Goal: Understand process/instructions: Learn how to perform a task or action

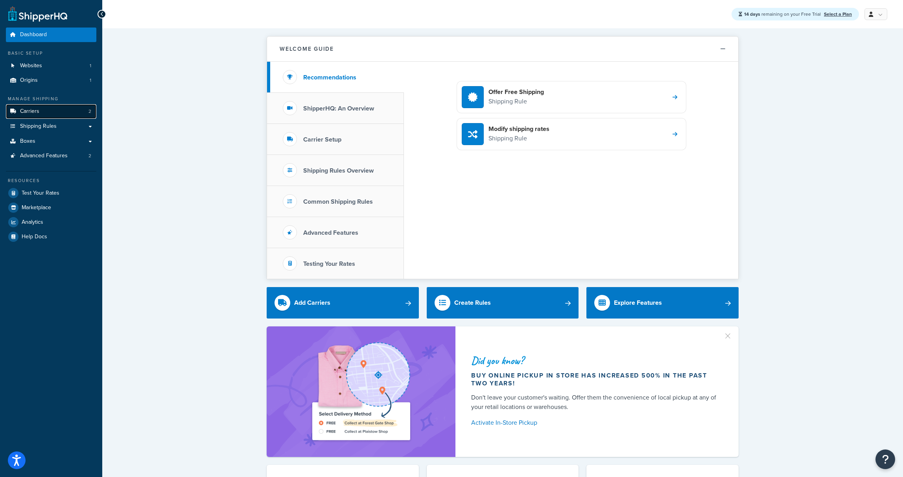
click at [33, 113] on span "Carriers" at bounding box center [29, 111] width 19 height 7
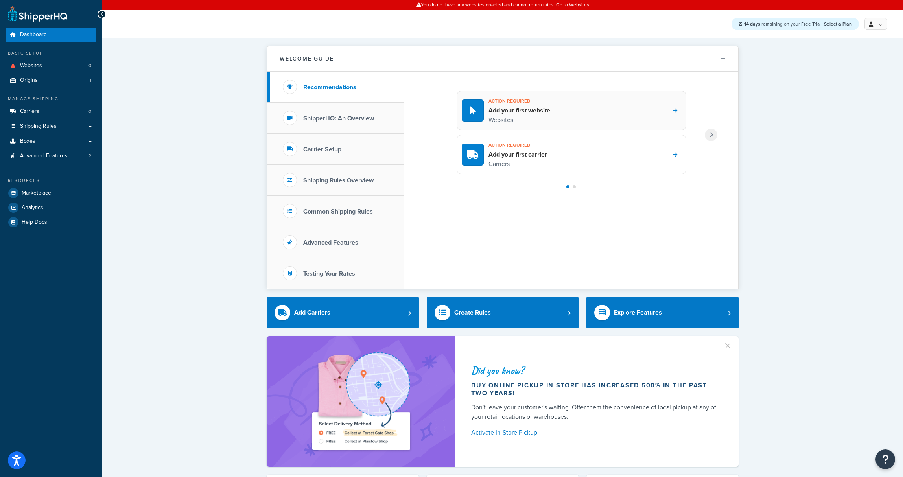
click at [643, 107] on div "Action required Add your first website Websites" at bounding box center [572, 110] width 230 height 39
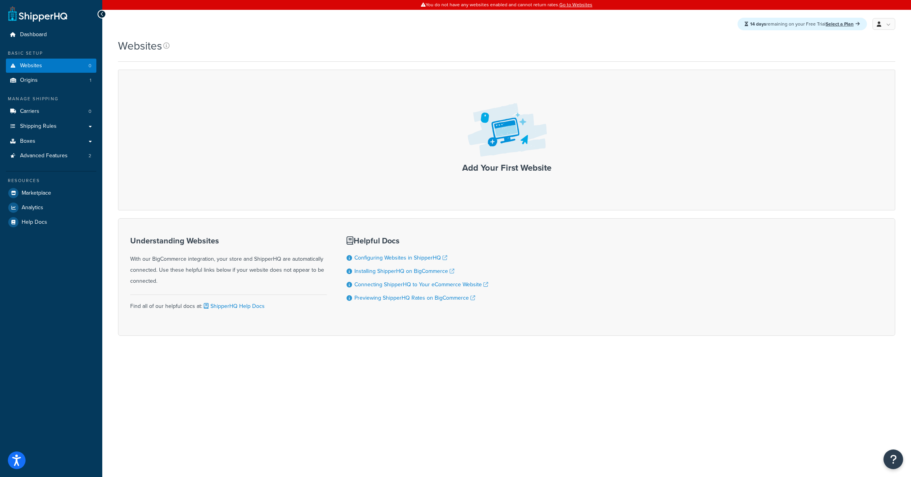
click at [501, 177] on div "Add Your First Website" at bounding box center [506, 140] width 777 height 141
click at [383, 259] on link "Configuring Websites in ShipperHQ" at bounding box center [400, 258] width 93 height 8
